Goal: Contribute content: Contribute content

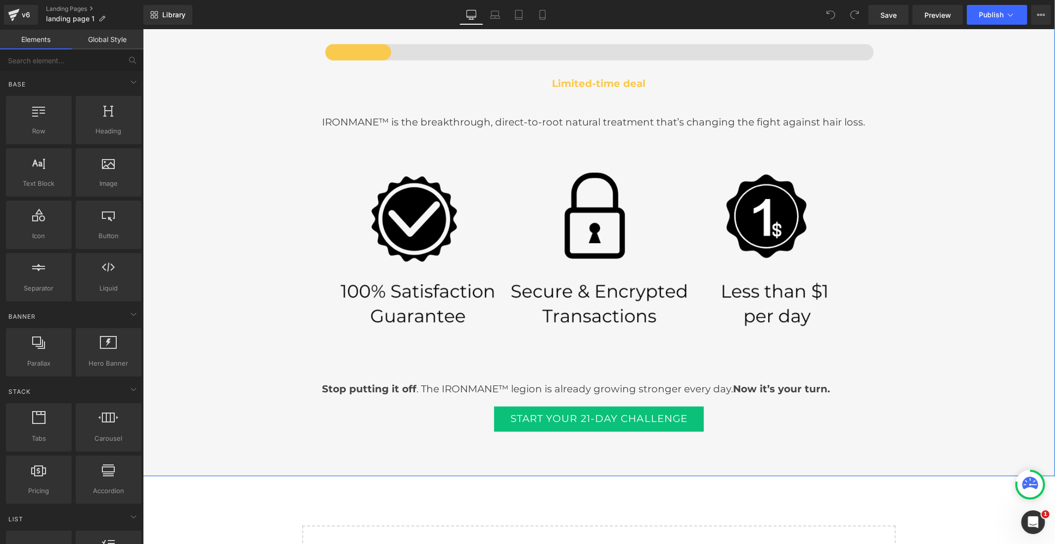
scroll to position [3956, 0]
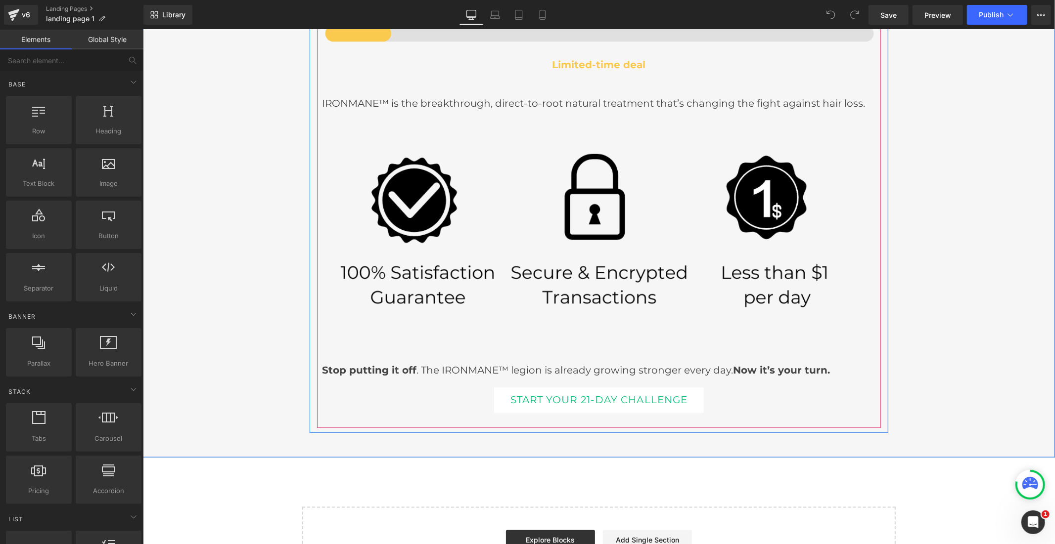
click at [558, 399] on link "START YOUR 21-DAY CHALLENGE" at bounding box center [599, 401] width 210 height 26
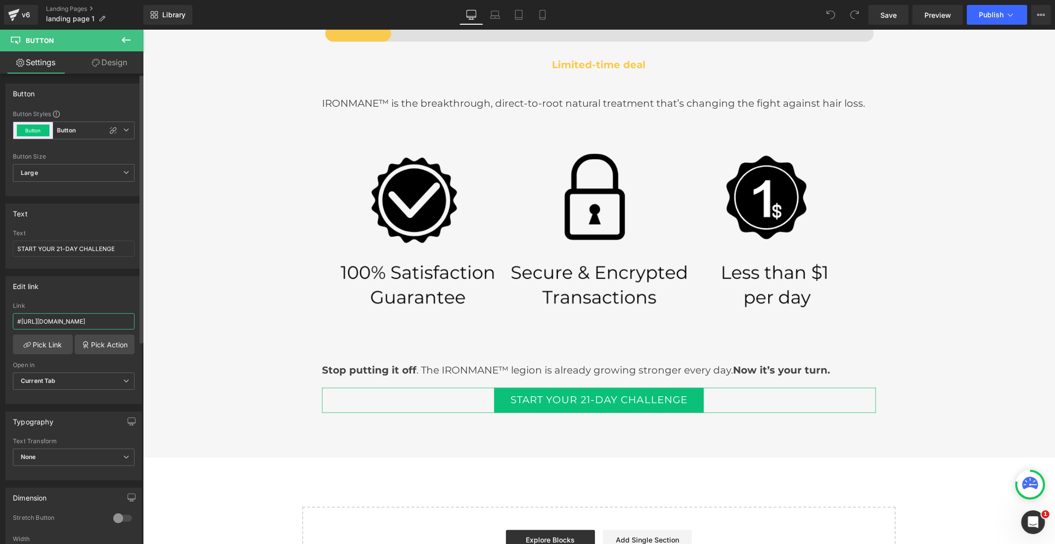
click at [37, 322] on input "#[URL][DOMAIN_NAME]" at bounding box center [74, 322] width 122 height 16
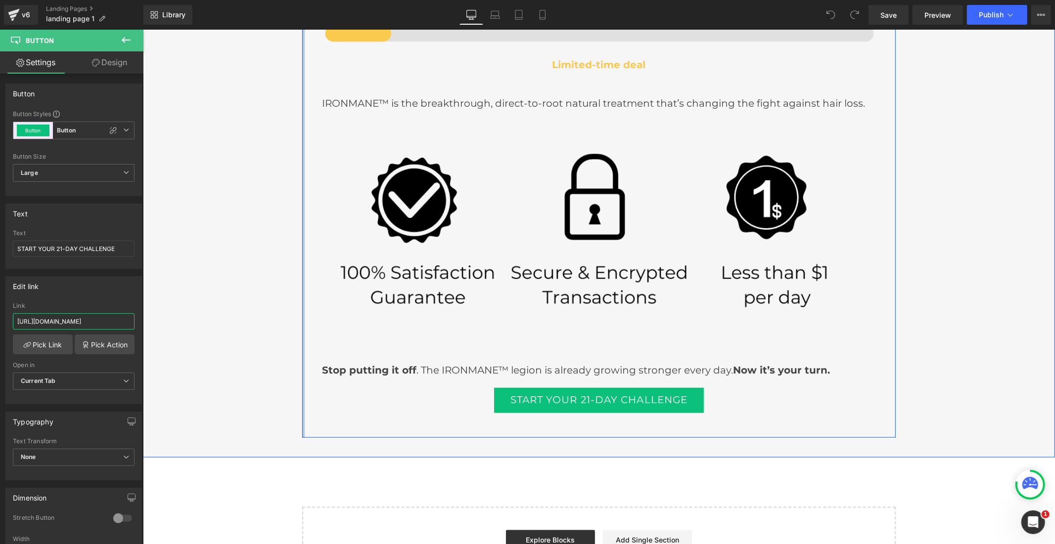
type input "[URL][DOMAIN_NAME]"
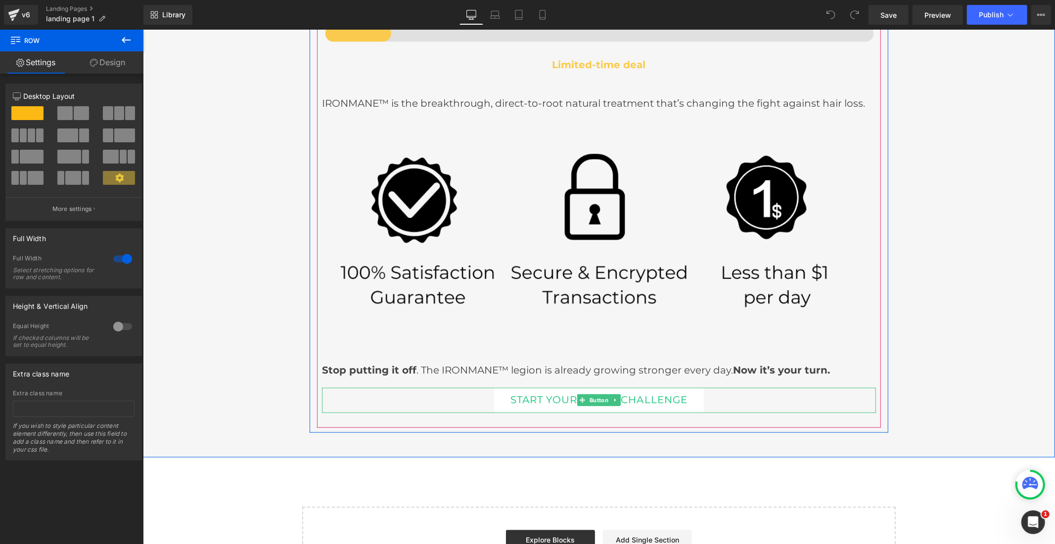
click at [512, 405] on link "START YOUR 21-DAY CHALLENGE" at bounding box center [599, 401] width 210 height 26
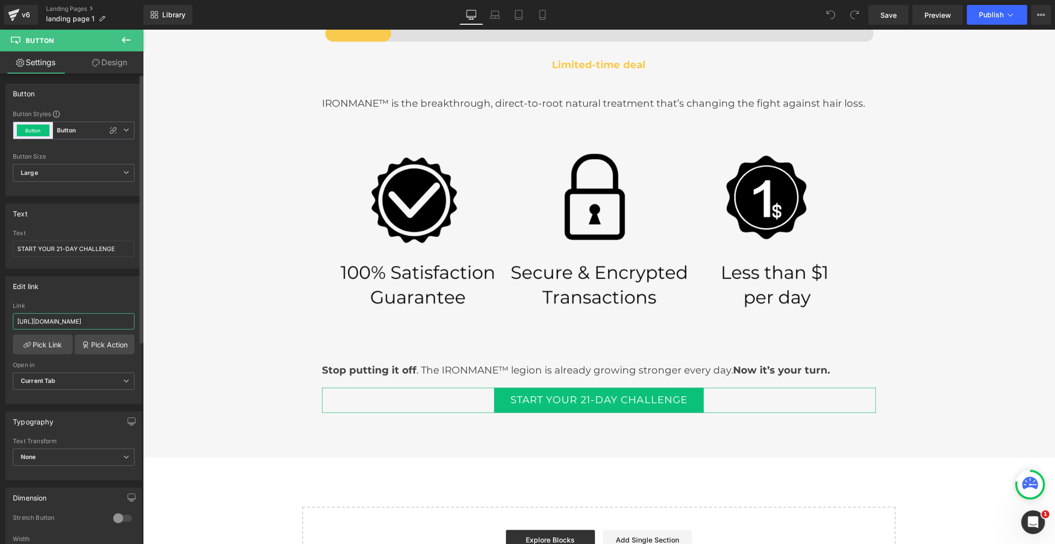
drag, startPoint x: 102, startPoint y: 320, endPoint x: 132, endPoint y: 323, distance: 30.3
click at [132, 323] on div "https://ironmane-us.com/tools/quiz/hair-loss-quiz#/questions/1 Link https://iro…" at bounding box center [73, 353] width 135 height 101
click at [876, 8] on link "Save" at bounding box center [888, 15] width 40 height 20
click at [975, 15] on button "Publish" at bounding box center [997, 15] width 60 height 20
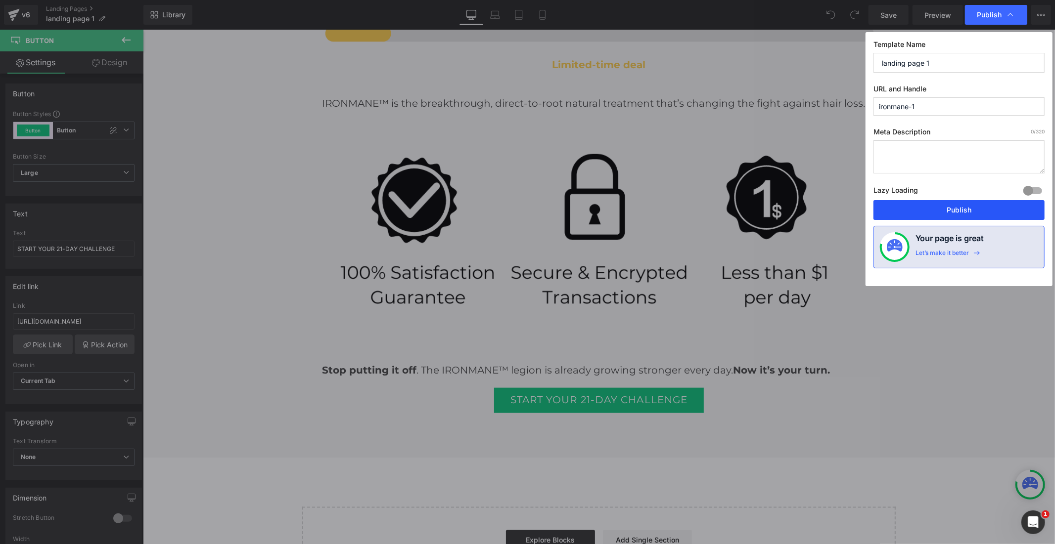
click at [950, 210] on button "Publish" at bounding box center [958, 210] width 171 height 20
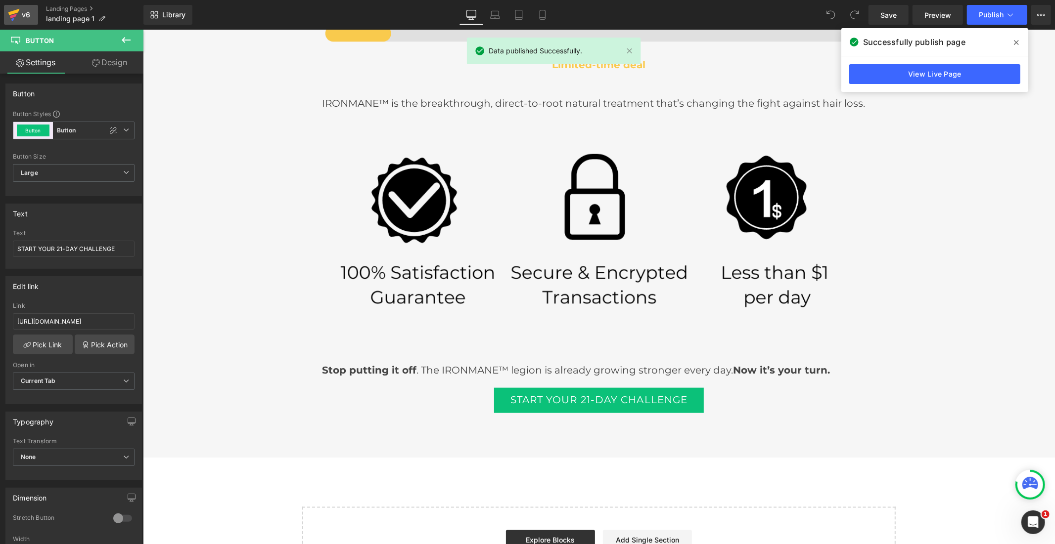
click at [21, 15] on div "v6" at bounding box center [26, 14] width 12 height 13
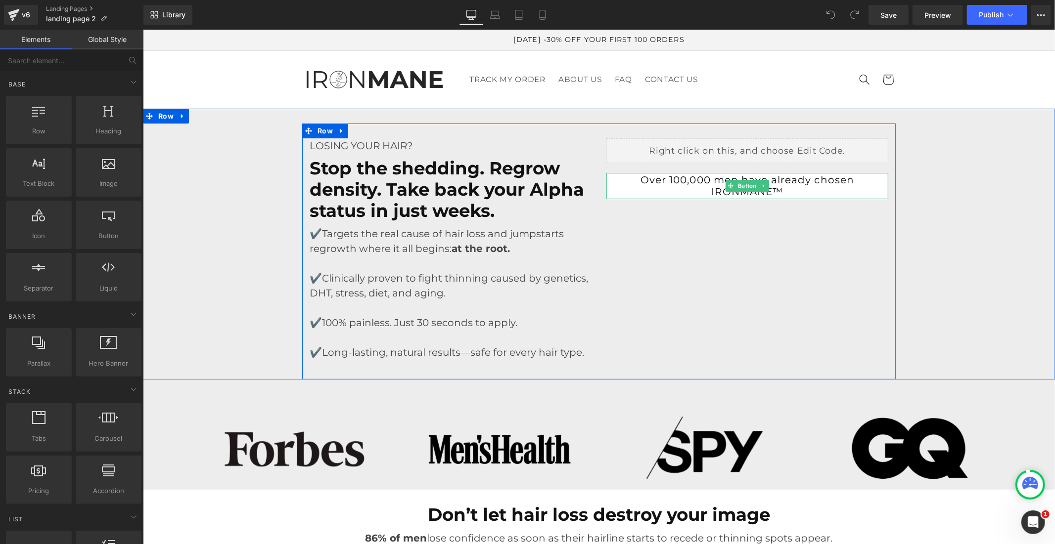
click at [657, 182] on link "Over 100,000 men have already chosen IRONMANE™" at bounding box center [747, 186] width 282 height 26
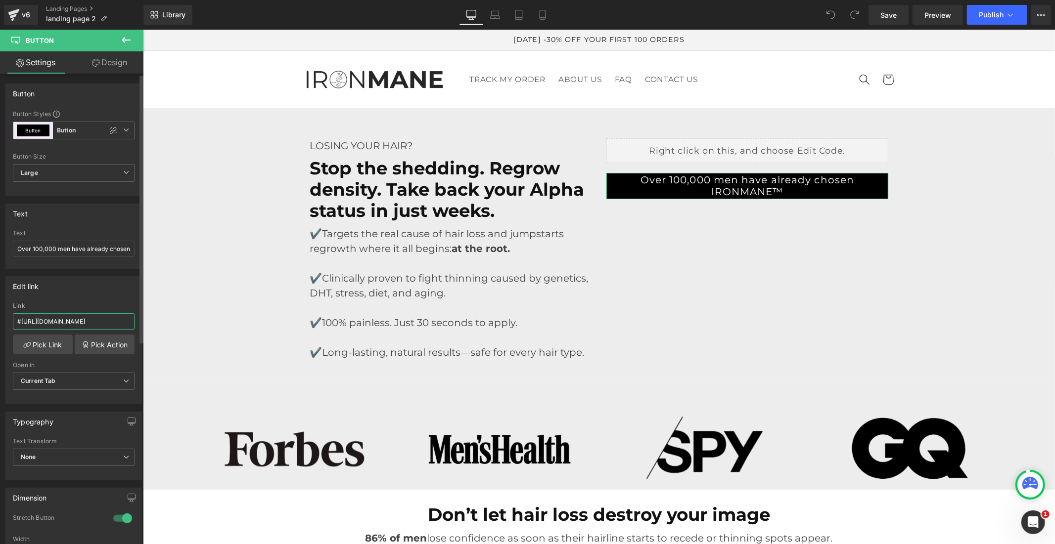
click at [91, 321] on input "#[URL][DOMAIN_NAME]" at bounding box center [74, 322] width 122 height 16
type input "[URL][DOMAIN_NAME]"
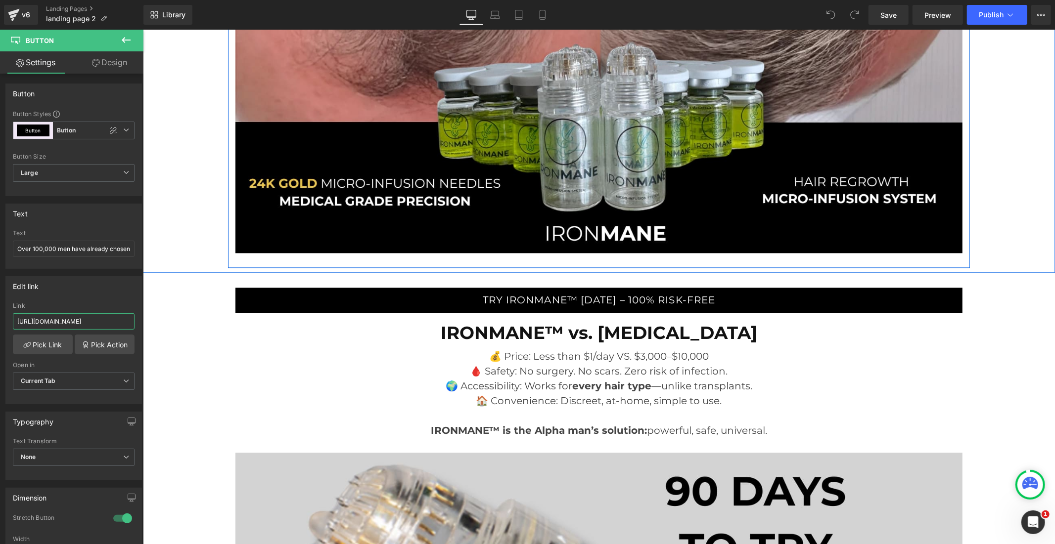
scroll to position [4945, 0]
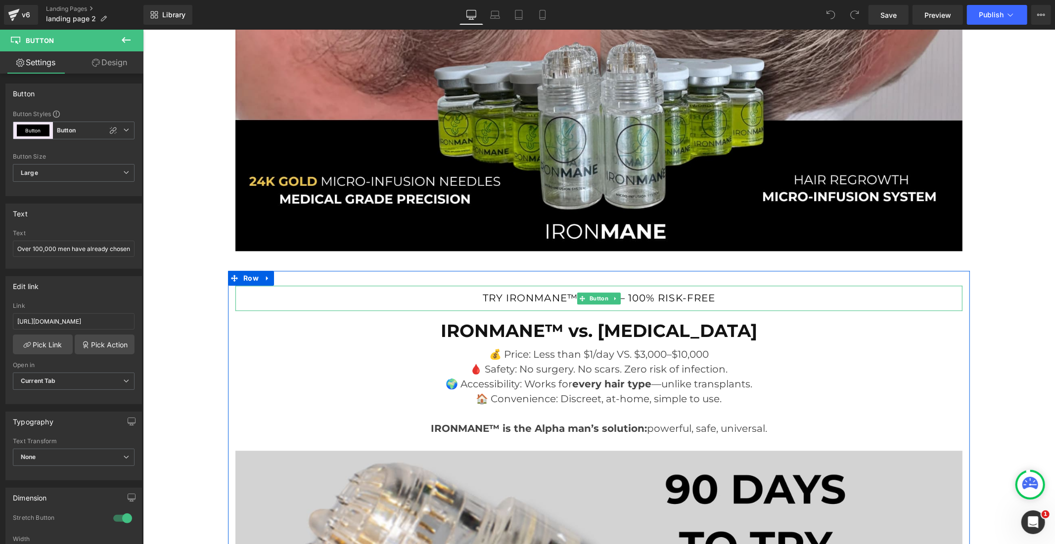
click at [451, 285] on link "TRY IRONMANE™ [DATE] – 100% RISK-FREE" at bounding box center [598, 298] width 727 height 26
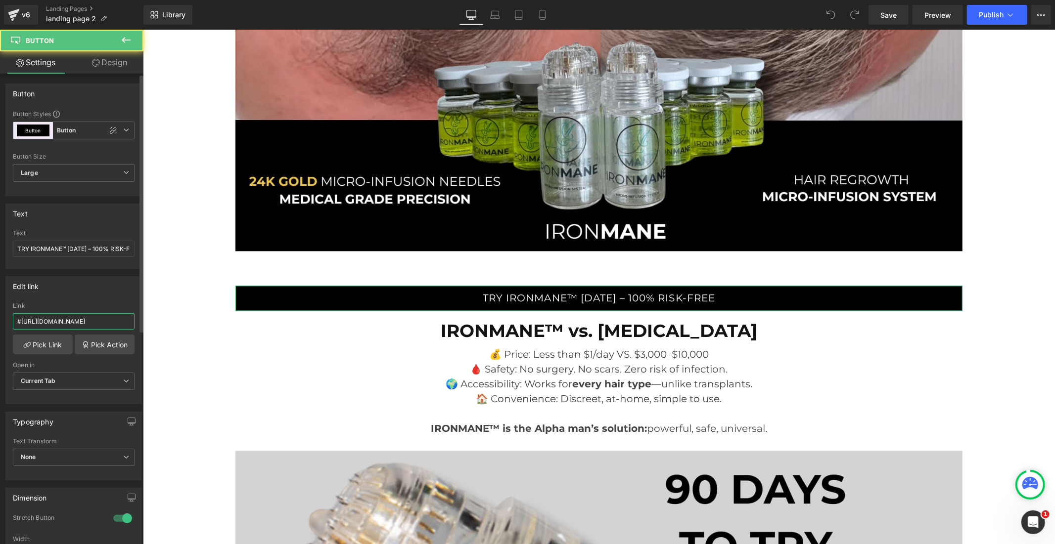
click at [68, 316] on input "#[URL][DOMAIN_NAME]" at bounding box center [74, 322] width 122 height 16
paste input "[URL][DOMAIN_NAME]"
type input "[URL][DOMAIN_NAME]"
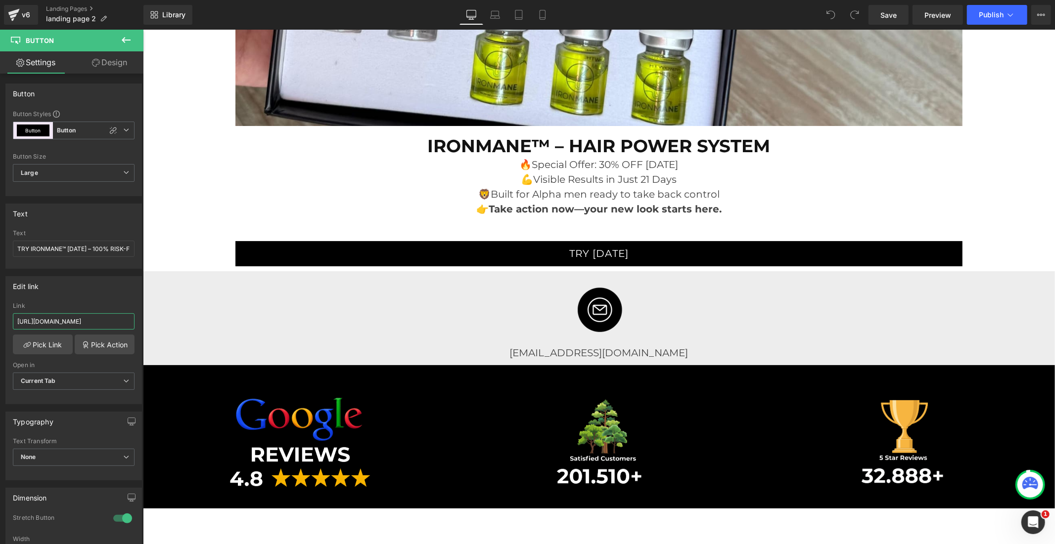
scroll to position [6373, 0]
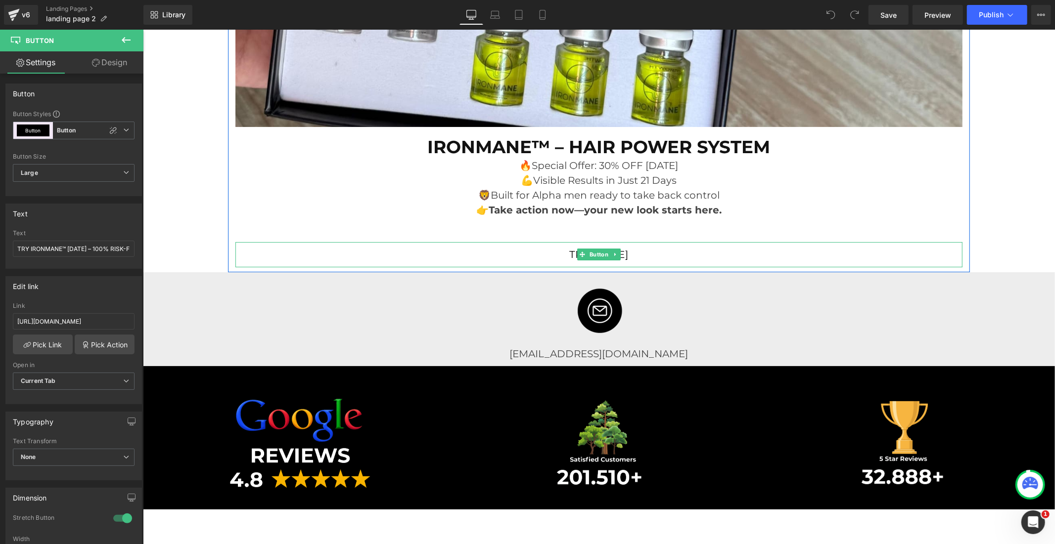
click at [447, 242] on link "TRY [DATE]" at bounding box center [598, 255] width 727 height 26
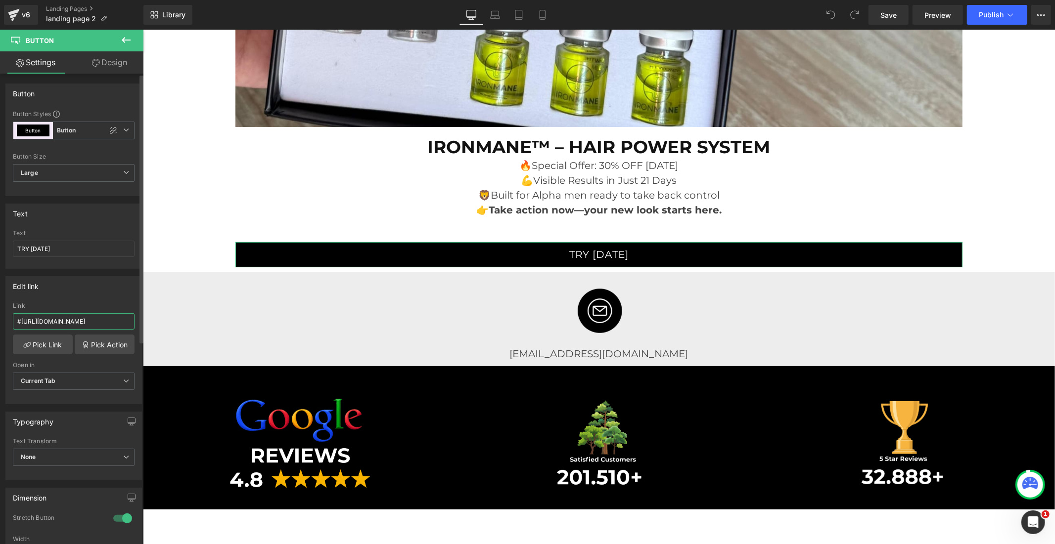
click at [68, 318] on input "#[URL][DOMAIN_NAME]" at bounding box center [74, 322] width 122 height 16
paste input "[URL][DOMAIN_NAME]"
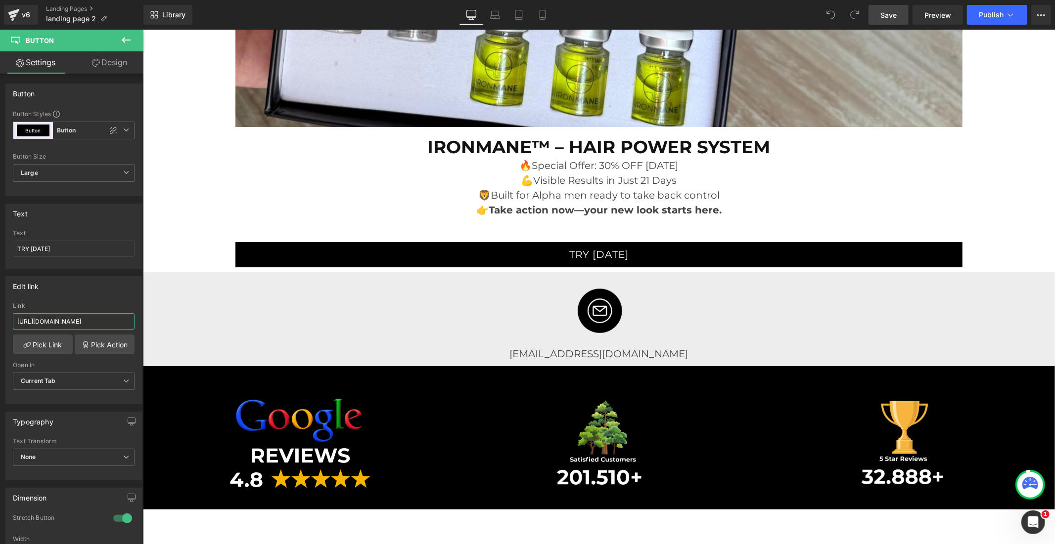
type input "[URL][DOMAIN_NAME]"
click at [872, 14] on link "Save" at bounding box center [888, 15] width 40 height 20
click at [991, 8] on button "Publish" at bounding box center [997, 15] width 60 height 20
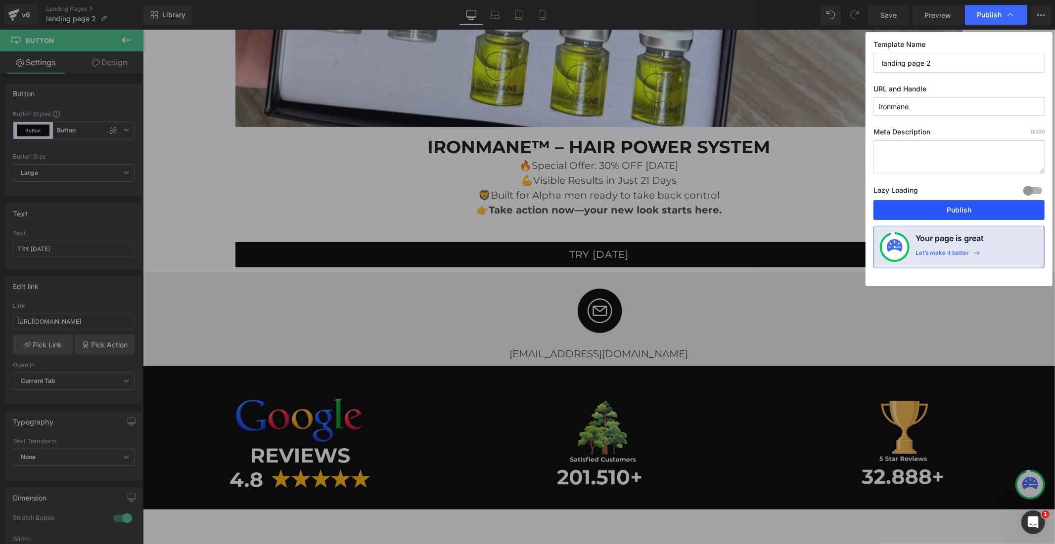
click at [945, 212] on button "Publish" at bounding box center [958, 210] width 171 height 20
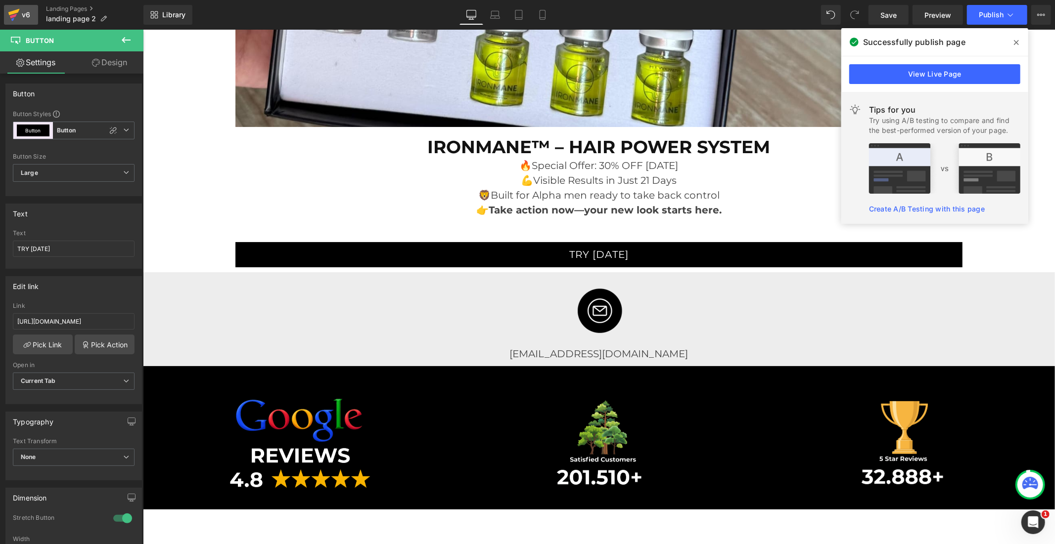
click at [31, 14] on div "v6" at bounding box center [26, 14] width 12 height 13
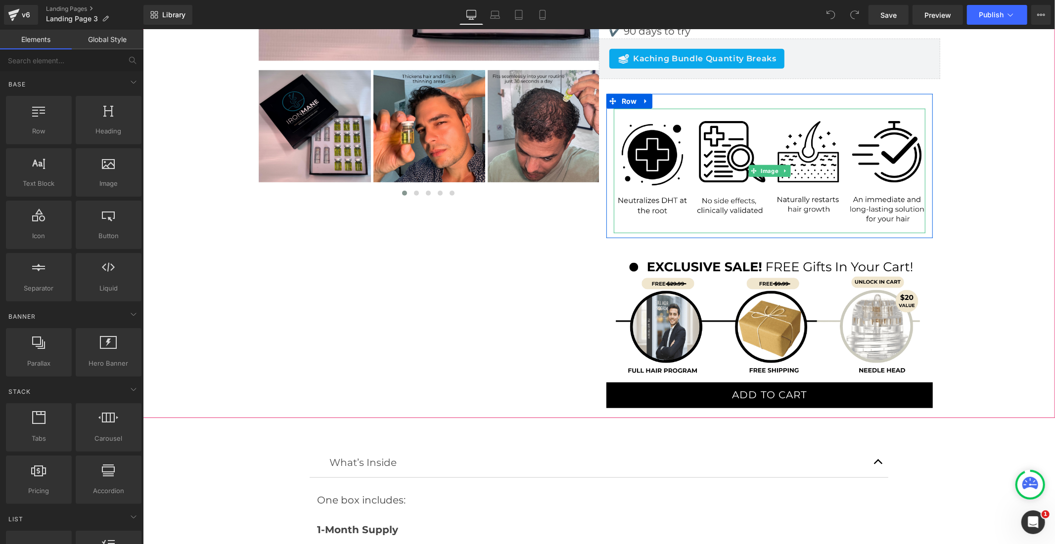
scroll to position [439, 0]
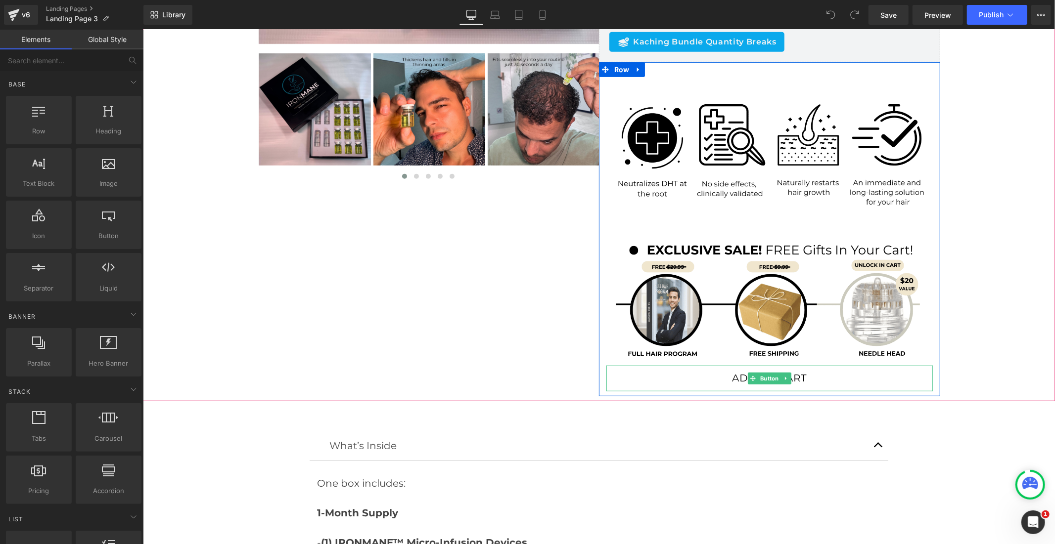
click at [666, 372] on link "ADD TO CART" at bounding box center [769, 378] width 326 height 26
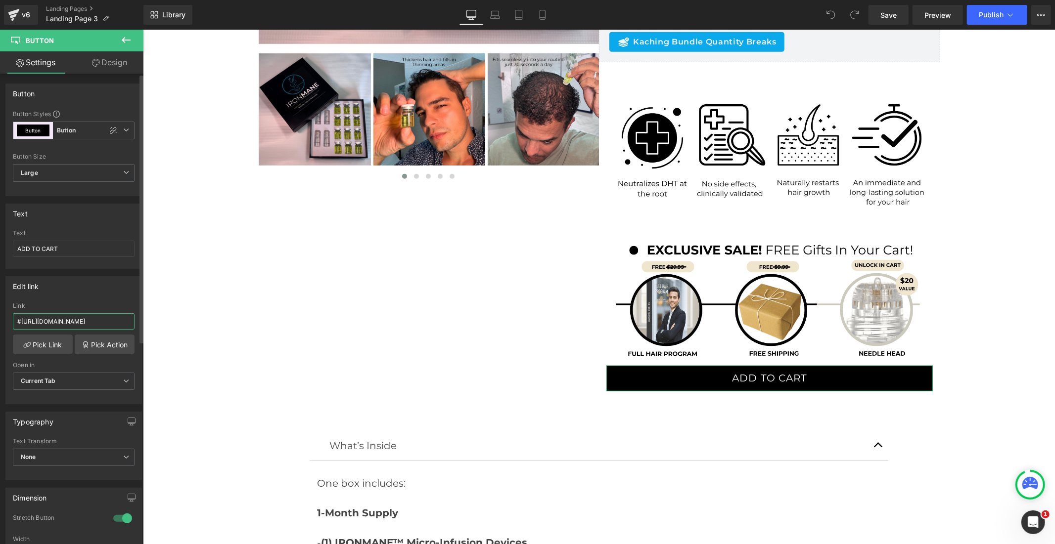
click at [107, 323] on input "#[URL][DOMAIN_NAME]" at bounding box center [74, 322] width 122 height 16
type input "[URL][DOMAIN_NAME]"
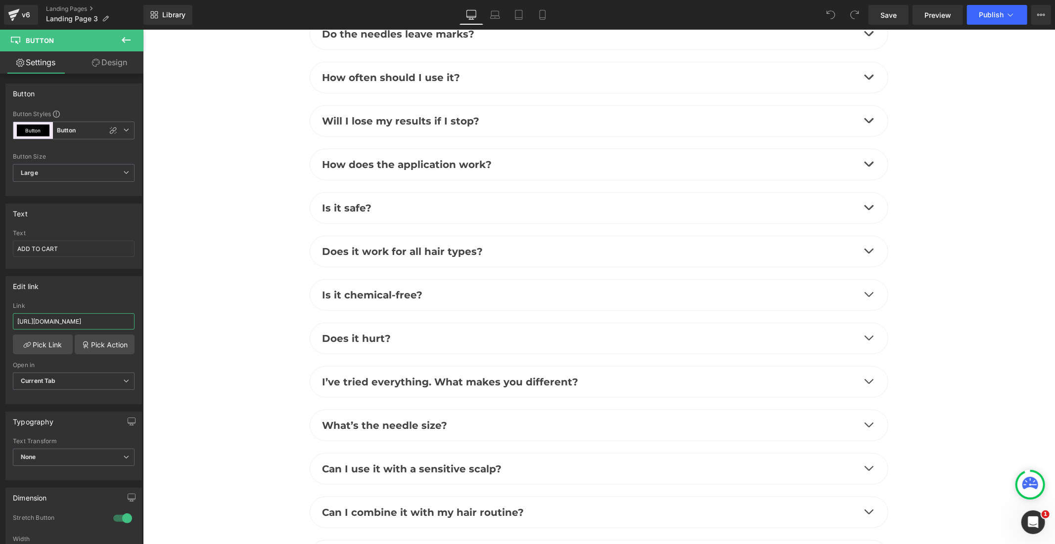
scroll to position [4011, 0]
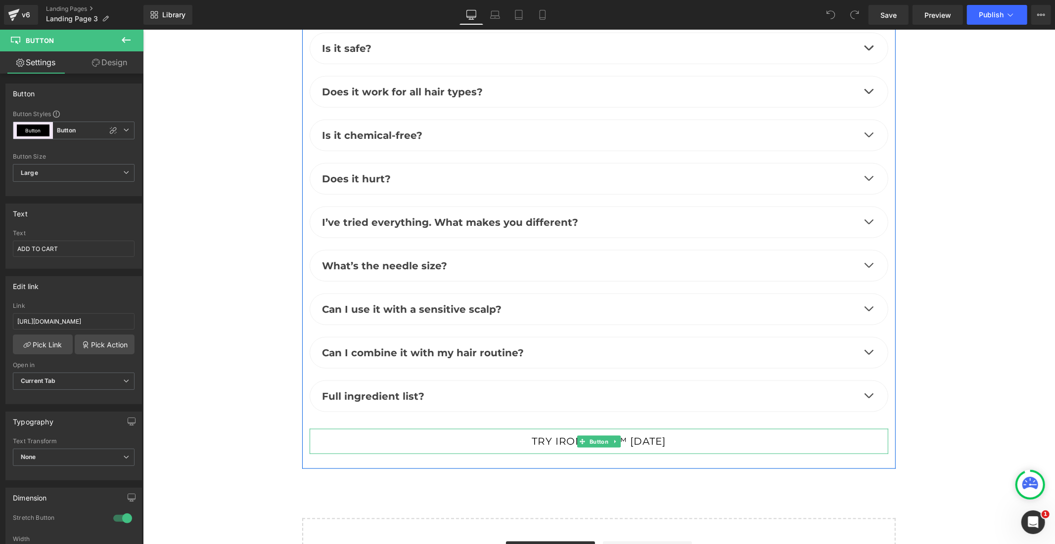
click at [515, 429] on link "TRY IRONMANE™ TODAY" at bounding box center [598, 442] width 167 height 26
click at [652, 429] on link "TRY IRONMANE™ TODAY" at bounding box center [598, 442] width 167 height 26
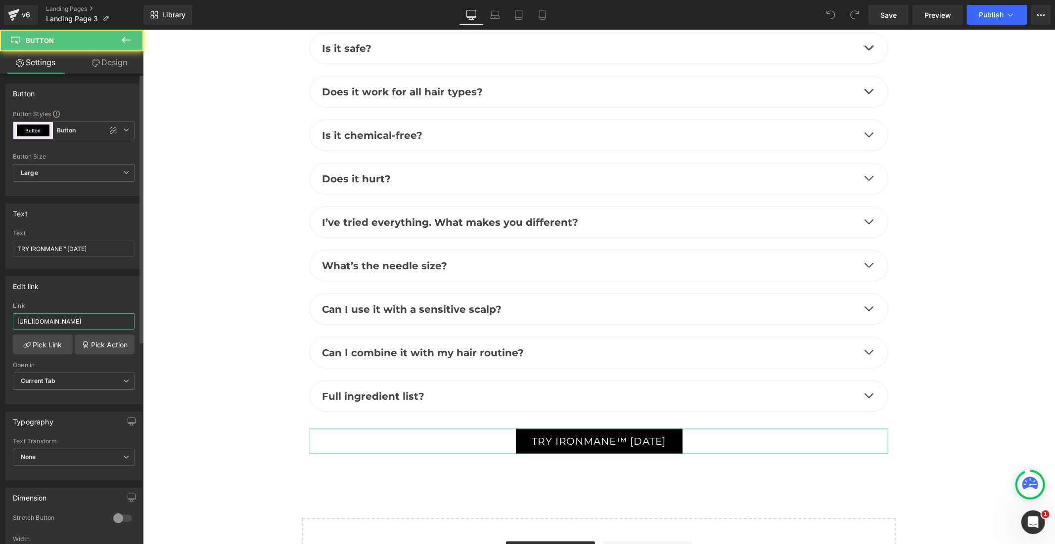
click at [71, 320] on input "https://ironmane-us.com/products/ironmane" at bounding box center [74, 322] width 122 height 16
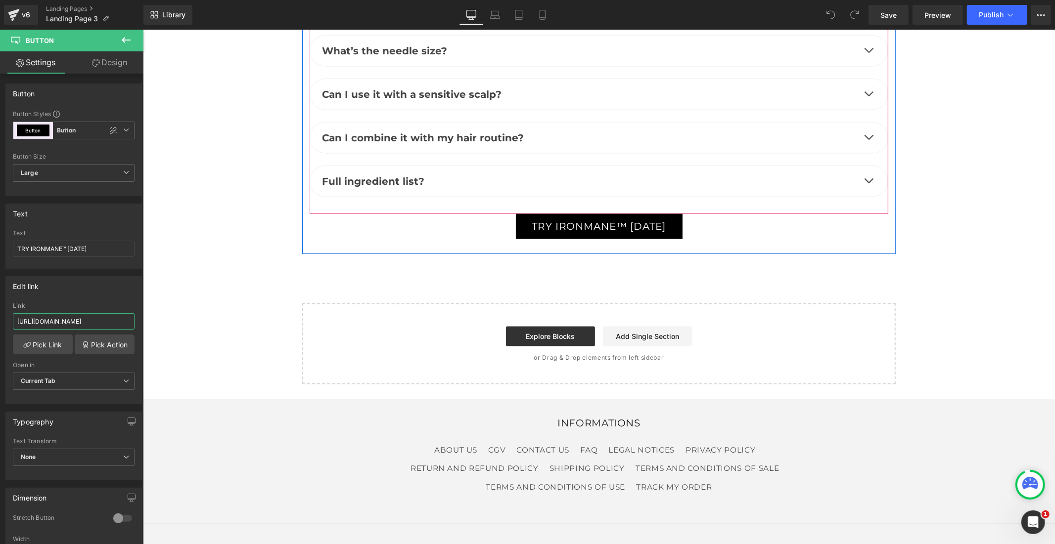
scroll to position [4248, 0]
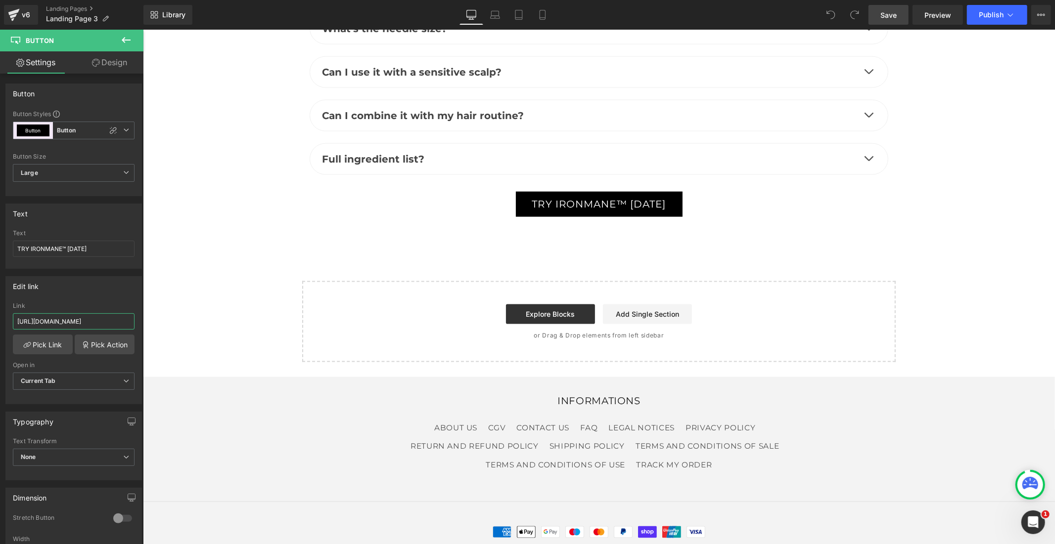
type input "[URL][DOMAIN_NAME]"
click at [882, 13] on span "Save" at bounding box center [888, 15] width 16 height 10
click at [893, 12] on span "Save" at bounding box center [888, 15] width 16 height 10
click at [1011, 19] on icon at bounding box center [1010, 15] width 10 height 10
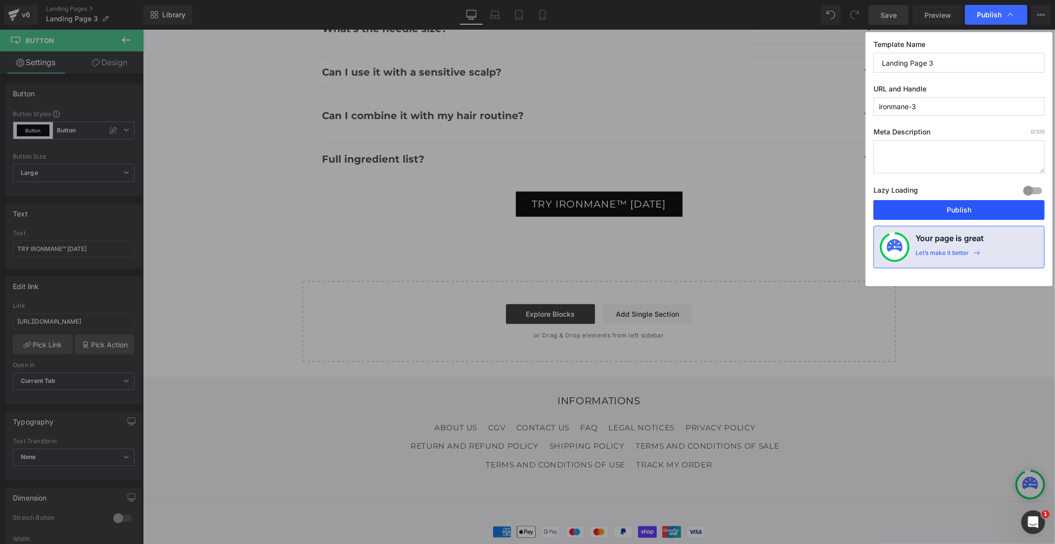
click at [934, 208] on button "Publish" at bounding box center [958, 210] width 171 height 20
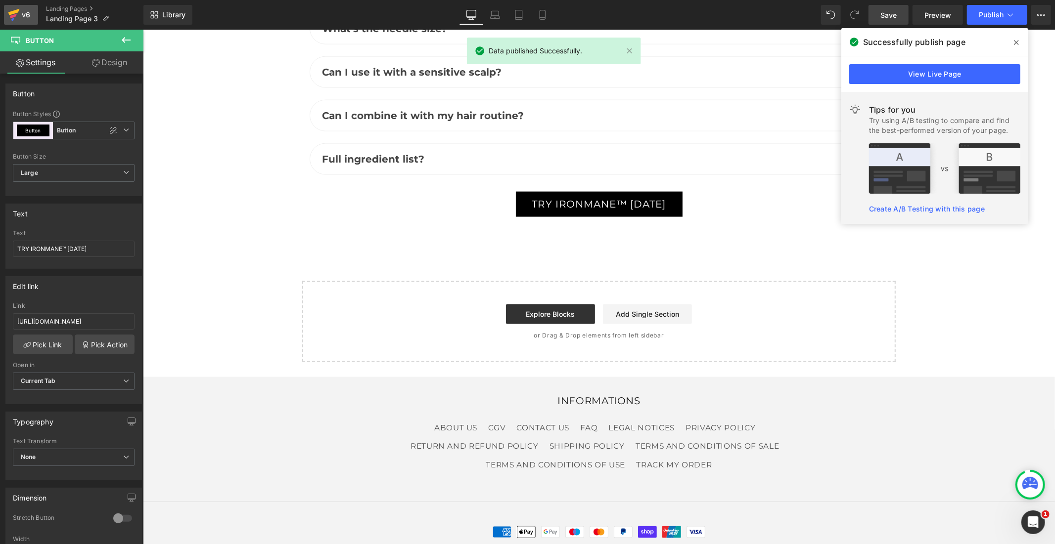
click at [16, 15] on icon at bounding box center [13, 16] width 7 height 4
